Goal: Navigation & Orientation: Find specific page/section

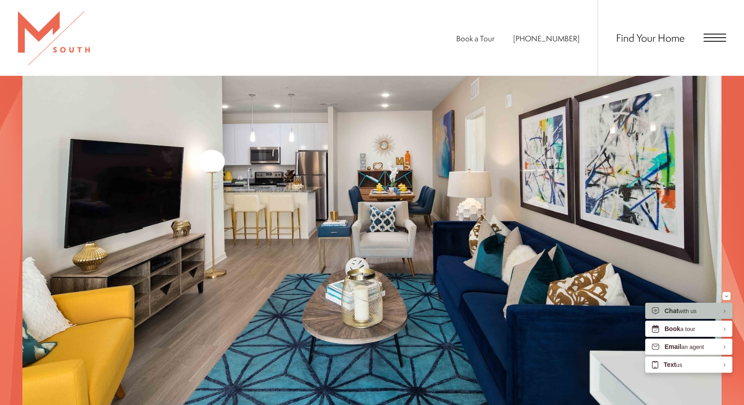
scroll to position [1167, 0]
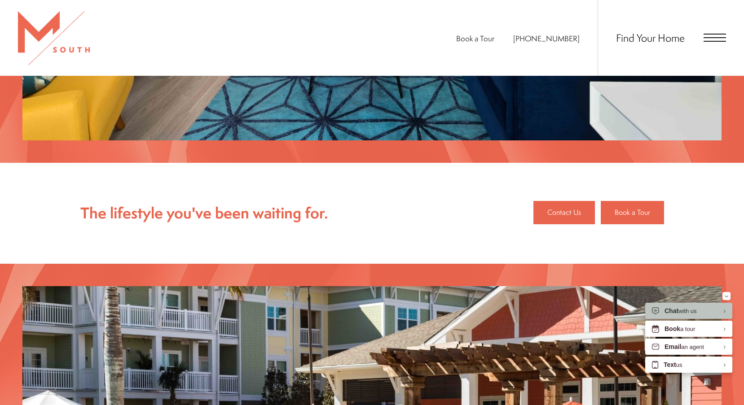
click at [710, 40] on span "Open Menu" at bounding box center [714, 38] width 22 height 8
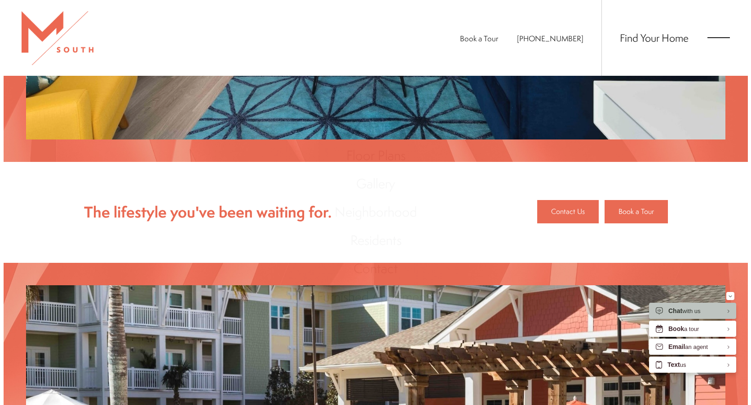
scroll to position [0, 0]
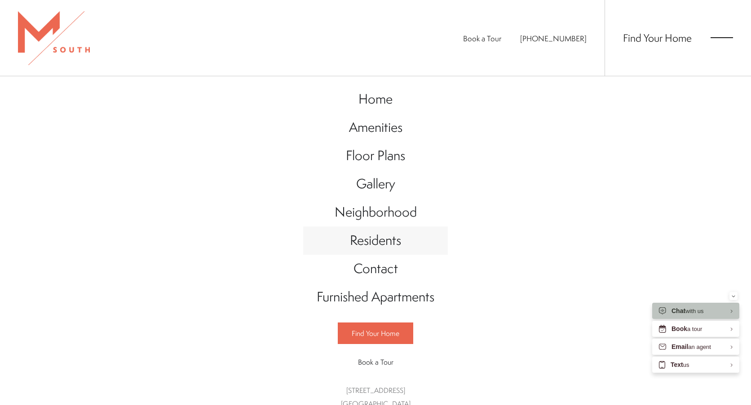
click at [367, 250] on span "Residents" at bounding box center [375, 240] width 51 height 18
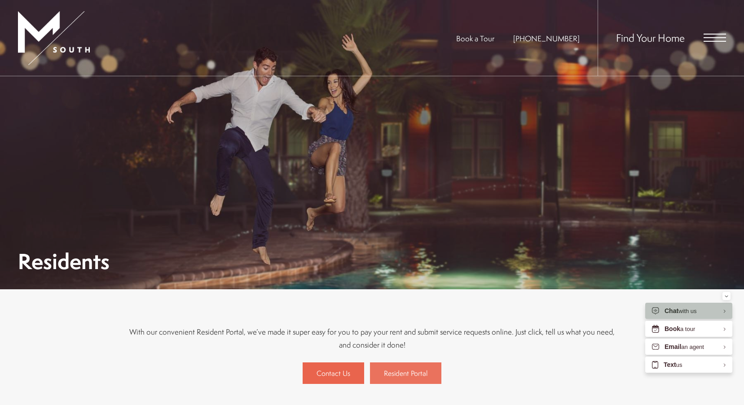
click at [422, 380] on link "Resident Portal" at bounding box center [405, 374] width 71 height 22
